Goal: Information Seeking & Learning: Learn about a topic

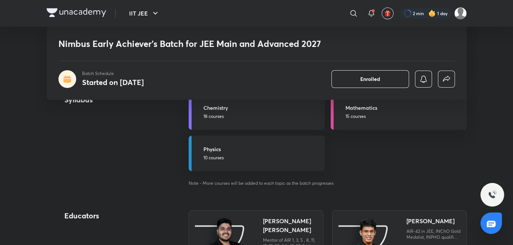
scroll to position [888, 0]
click at [251, 118] on p "18 courses" at bounding box center [262, 117] width 117 height 7
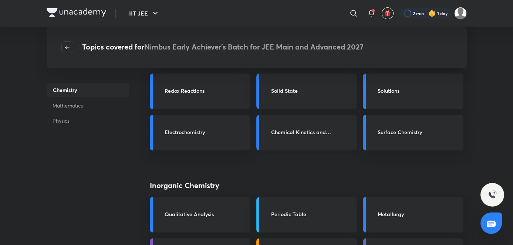
scroll to position [108, 0]
click at [72, 50] on span "button" at bounding box center [67, 47] width 11 height 6
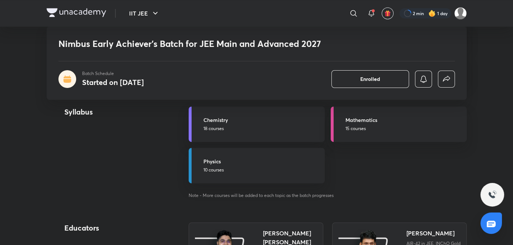
scroll to position [877, 0]
click at [272, 155] on link "Physics 10 courses" at bounding box center [257, 166] width 136 height 36
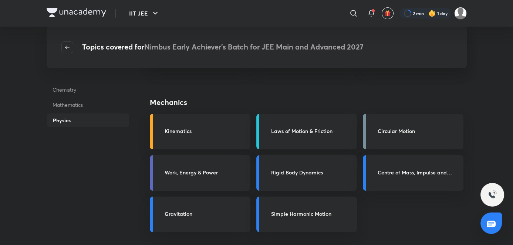
scroll to position [149, 0]
click at [232, 175] on h3 "Work, Energy & Power" at bounding box center [205, 173] width 81 height 8
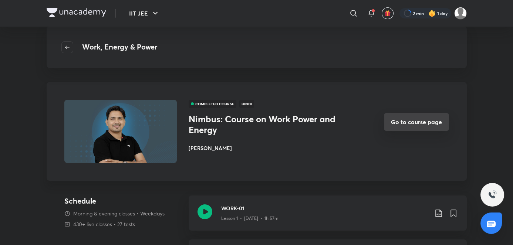
click at [418, 121] on button "Go to course page" at bounding box center [416, 122] width 65 height 18
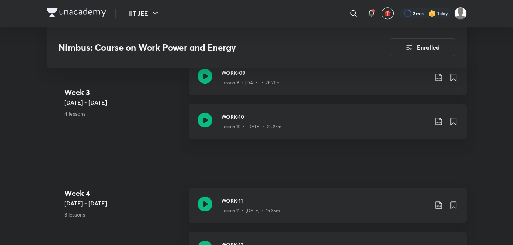
scroll to position [830, 0]
click at [264, 127] on div "WORK-10 Lesson 10 • [DATE] • 2h 27m" at bounding box center [328, 120] width 278 height 35
click at [259, 187] on div "WORK-11 Lesson 11 • [DATE] • 1h 35m" at bounding box center [328, 204] width 278 height 35
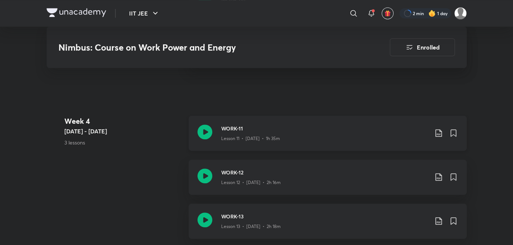
scroll to position [902, 0]
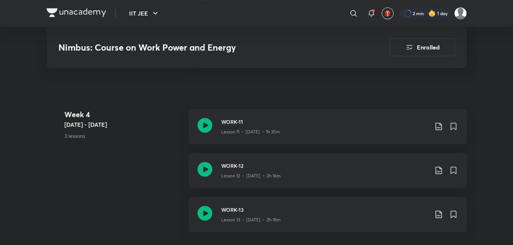
scroll to position [908, 0]
click at [246, 118] on h3 "WORK-11" at bounding box center [324, 122] width 207 height 8
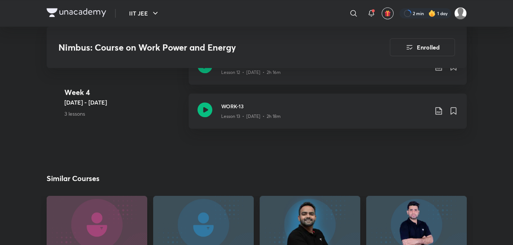
scroll to position [996, 0]
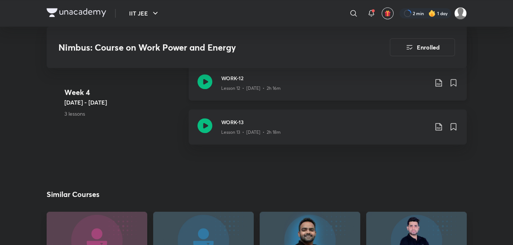
click at [264, 85] on p "Lesson 12 • [DATE] • 2h 16m" at bounding box center [251, 88] width 60 height 7
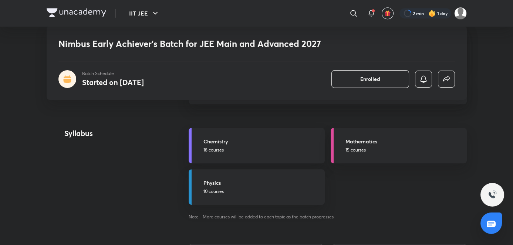
scroll to position [861, 0]
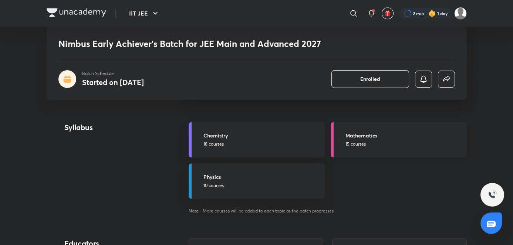
click at [349, 146] on p "15 courses" at bounding box center [404, 144] width 117 height 7
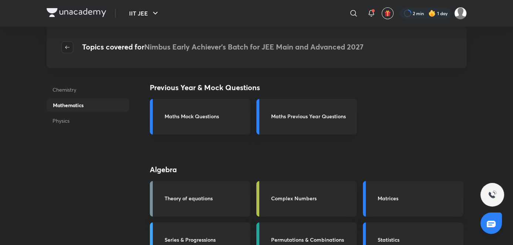
click at [64, 51] on button "button" at bounding box center [67, 47] width 12 height 12
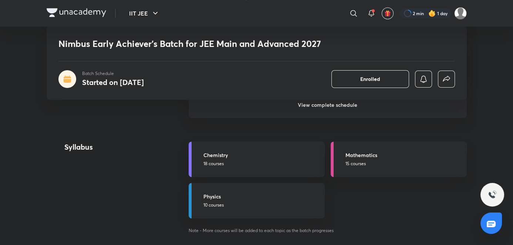
scroll to position [841, 0]
click at [228, 207] on p "10 courses" at bounding box center [262, 205] width 117 height 7
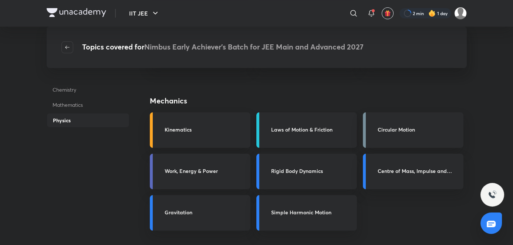
scroll to position [151, 0]
click at [224, 170] on h3 "Work, Energy & Power" at bounding box center [205, 172] width 81 height 8
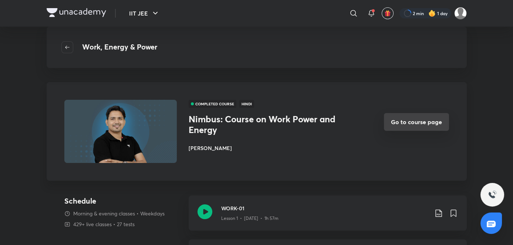
click at [387, 127] on button "Go to course page" at bounding box center [416, 122] width 65 height 18
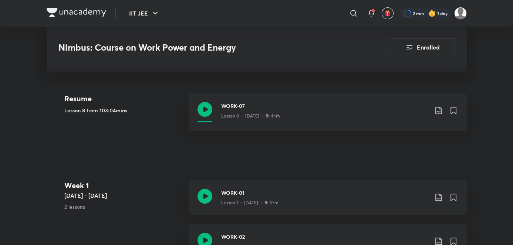
scroll to position [204, 0]
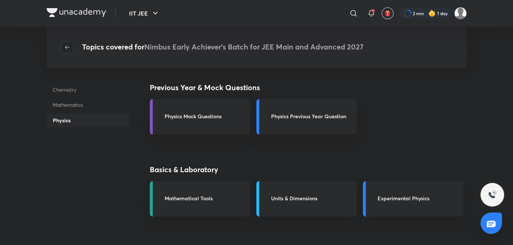
click at [69, 53] on button "button" at bounding box center [67, 47] width 12 height 12
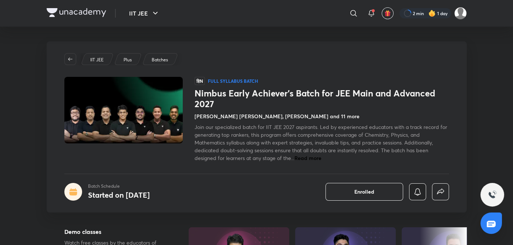
click at [414, 192] on icon "button" at bounding box center [417, 192] width 9 height 9
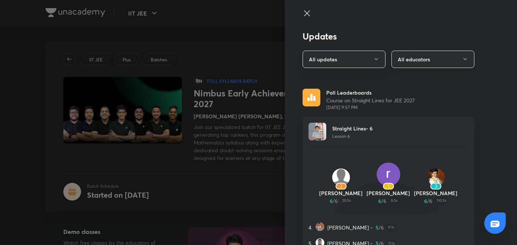
click at [416, 58] on button "All educators" at bounding box center [432, 59] width 83 height 17
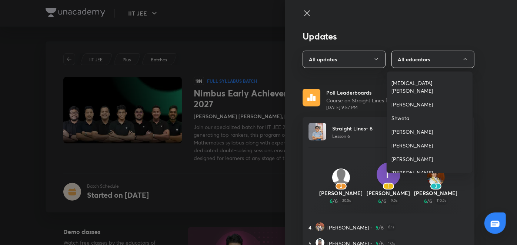
scroll to position [68, 0]
click at [410, 127] on span "[PERSON_NAME]" at bounding box center [429, 131] width 77 height 8
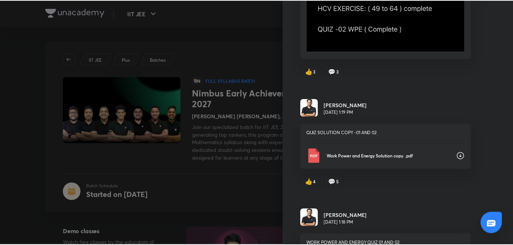
scroll to position [4255, 0]
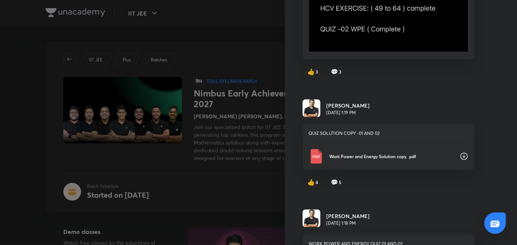
click at [215, 94] on div at bounding box center [258, 122] width 517 height 245
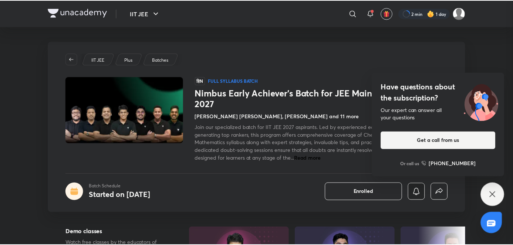
scroll to position [0, 0]
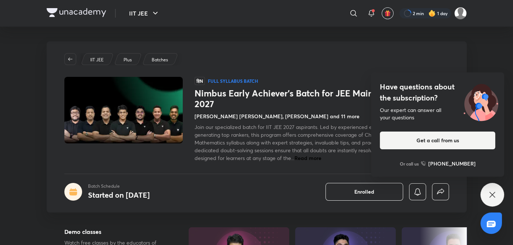
click at [496, 190] on div "Have questions about the subscription? Our expert can answer all your questions…" at bounding box center [493, 195] width 24 height 24
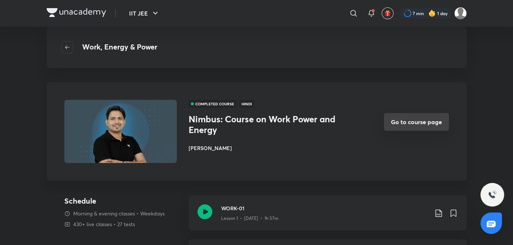
click at [397, 120] on button "Go to course page" at bounding box center [416, 122] width 65 height 18
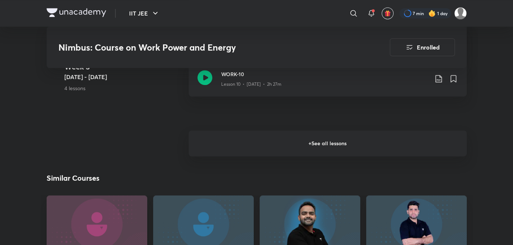
scroll to position [873, 0]
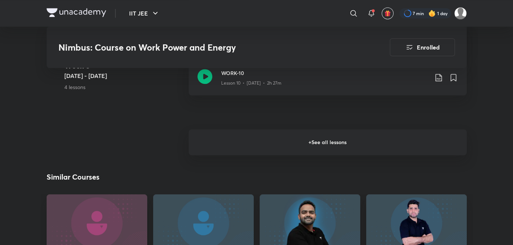
click at [347, 133] on h6 "+ See all lessons" at bounding box center [328, 143] width 278 height 26
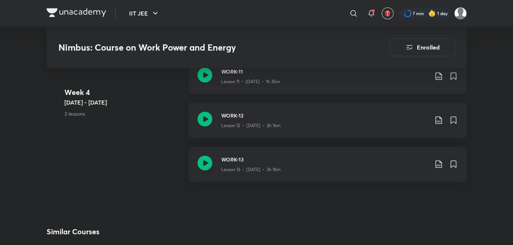
scroll to position [959, 0]
click at [325, 163] on div "Lesson 13 • [DATE] • 2h 18m" at bounding box center [324, 168] width 207 height 10
